Goal: Task Accomplishment & Management: Manage account settings

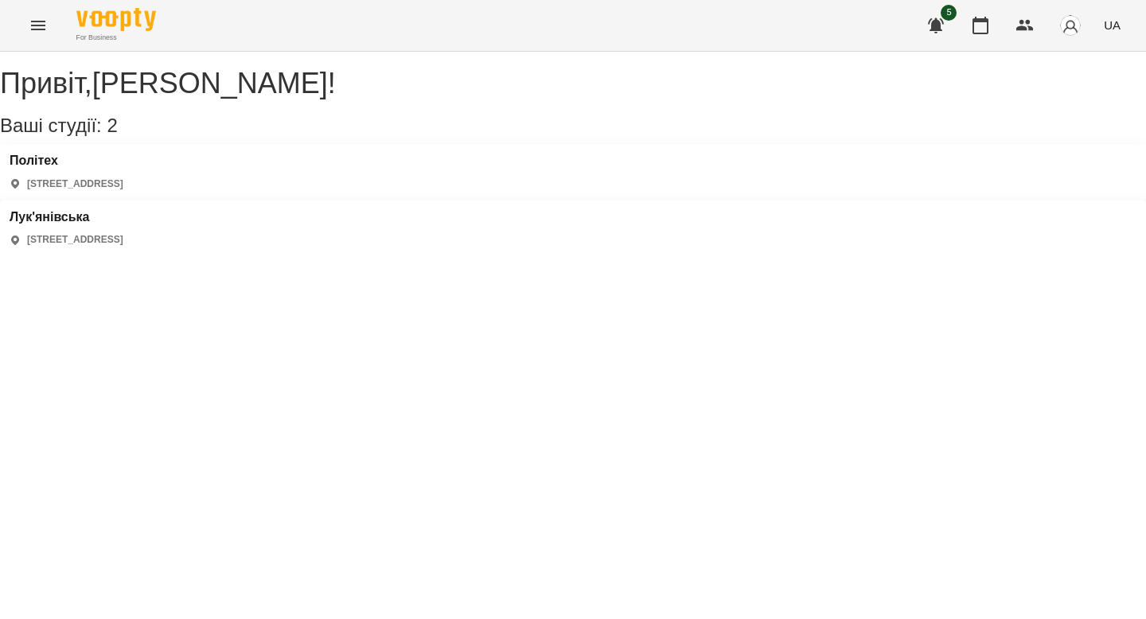
click at [214, 198] on div "Політех [STREET_ADDRESS]" at bounding box center [573, 172] width 1146 height 57
click at [61, 168] on h3 "Політех" at bounding box center [67, 161] width 114 height 14
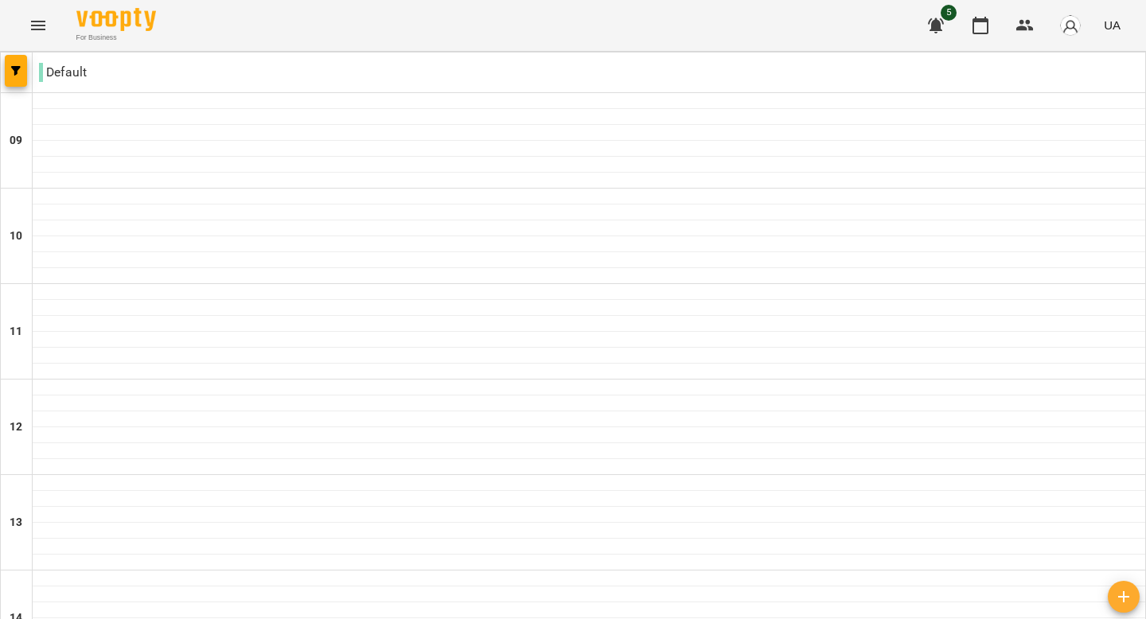
type input "**********"
click at [477, 52] on div at bounding box center [573, 52] width 1146 height 0
drag, startPoint x: 562, startPoint y: 399, endPoint x: 562, endPoint y: 530, distance: 131.3
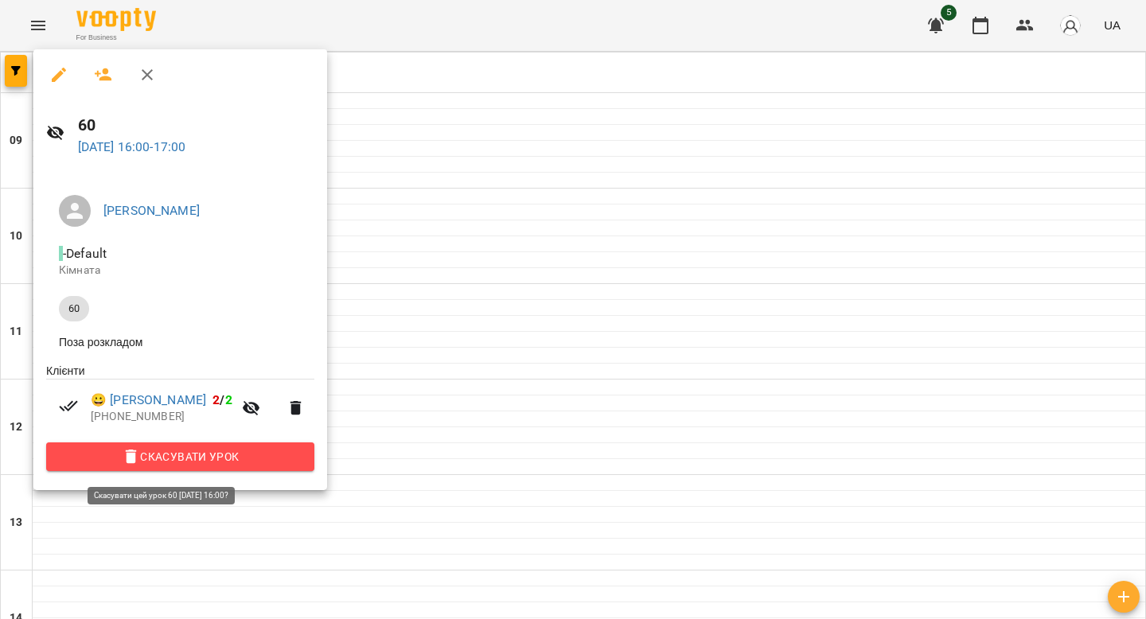
click at [234, 453] on span "Скасувати Урок" at bounding box center [180, 456] width 243 height 19
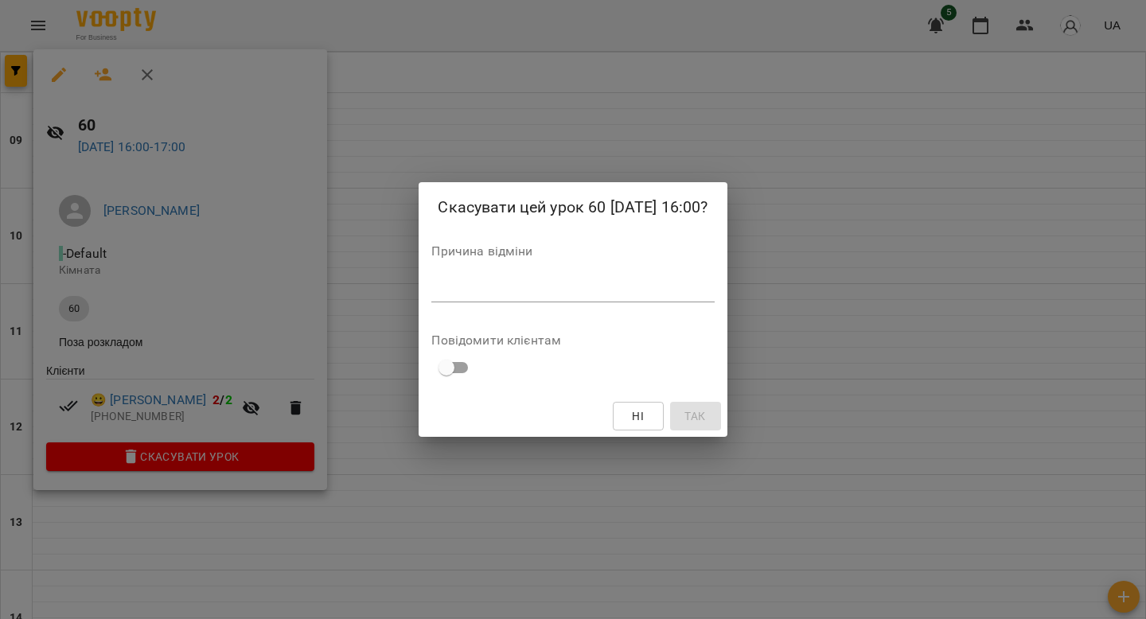
click at [477, 300] on div "*" at bounding box center [572, 289] width 283 height 25
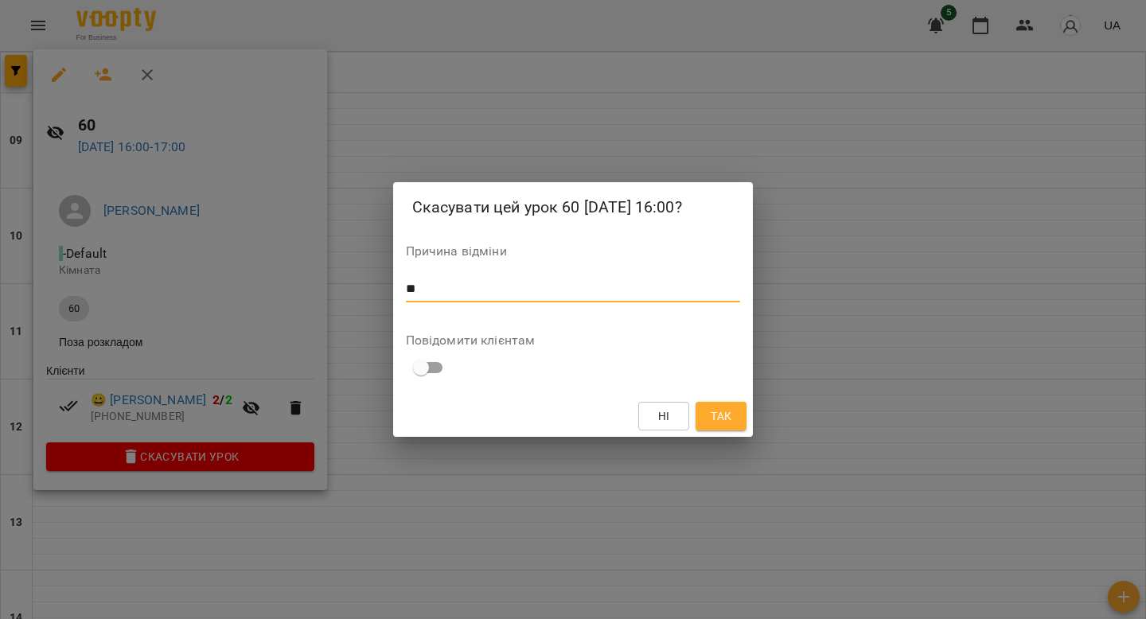
type textarea "*"
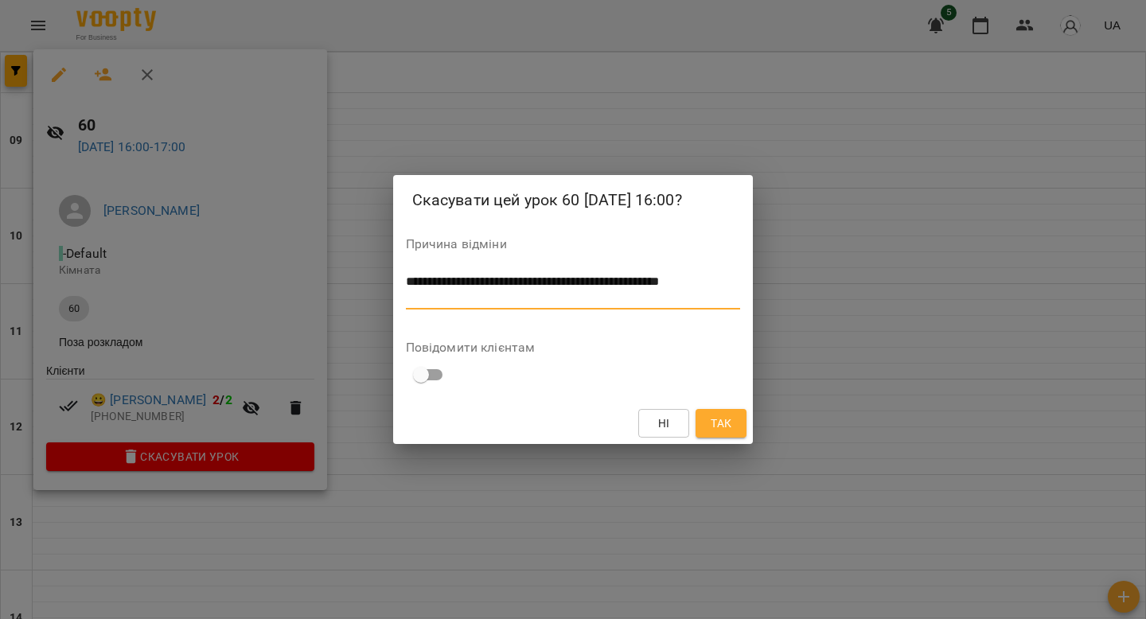
scroll to position [0, 0]
type textarea "**********"
click at [477, 421] on span "Так" at bounding box center [721, 423] width 21 height 19
